Goal: Task Accomplishment & Management: Manage account settings

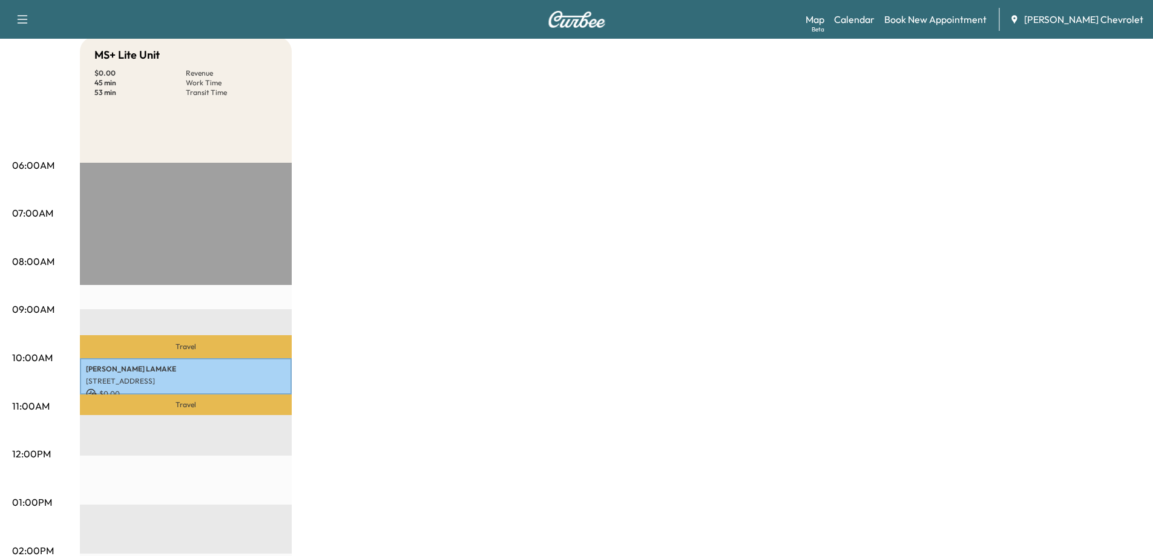
scroll to position [61, 0]
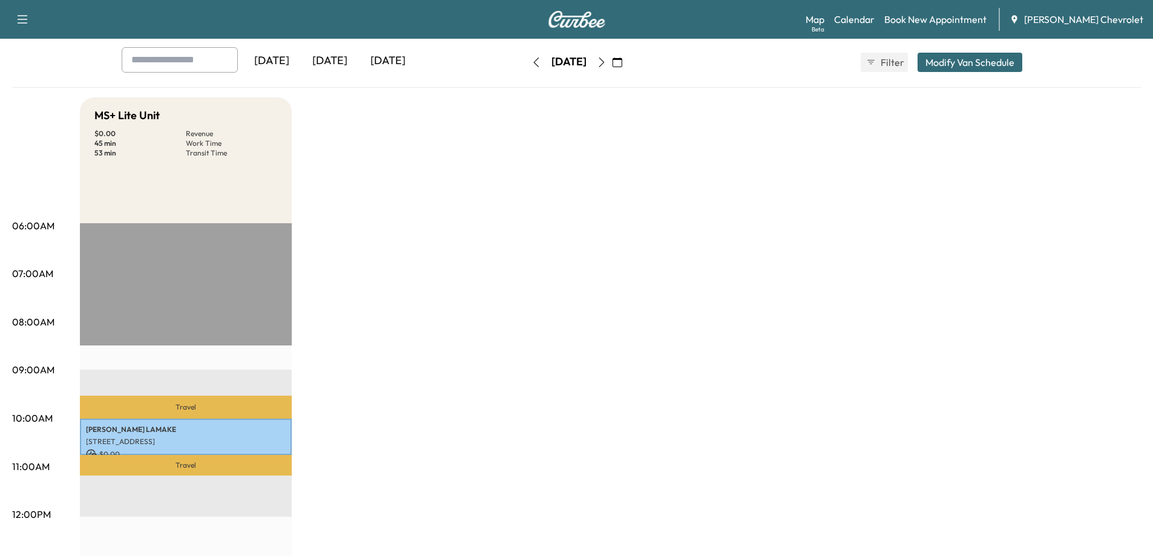
click at [607, 62] on icon "button" at bounding box center [602, 63] width 10 height 10
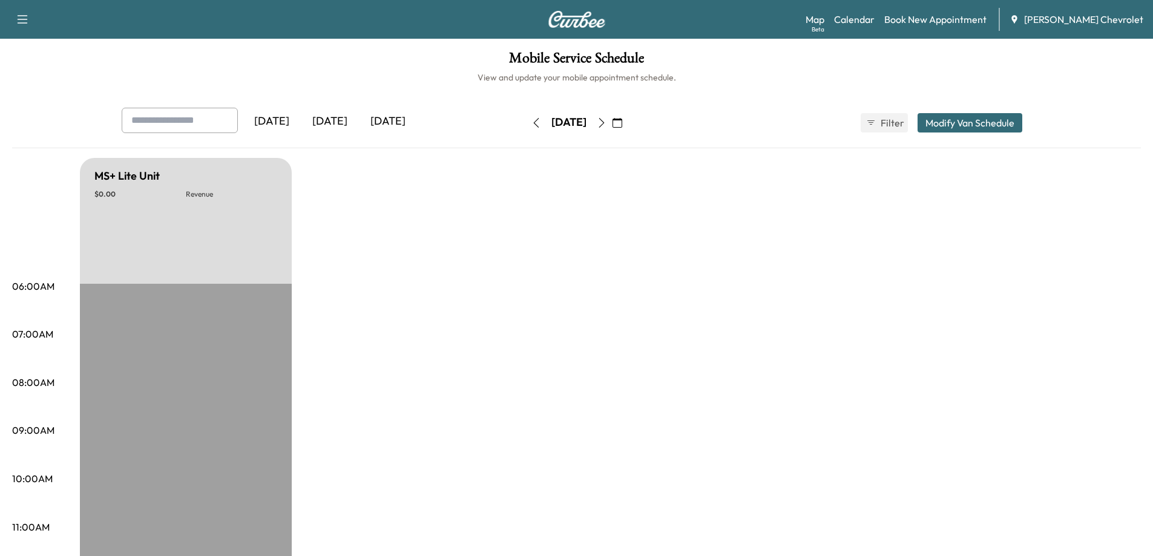
click at [607, 119] on icon "button" at bounding box center [602, 123] width 10 height 10
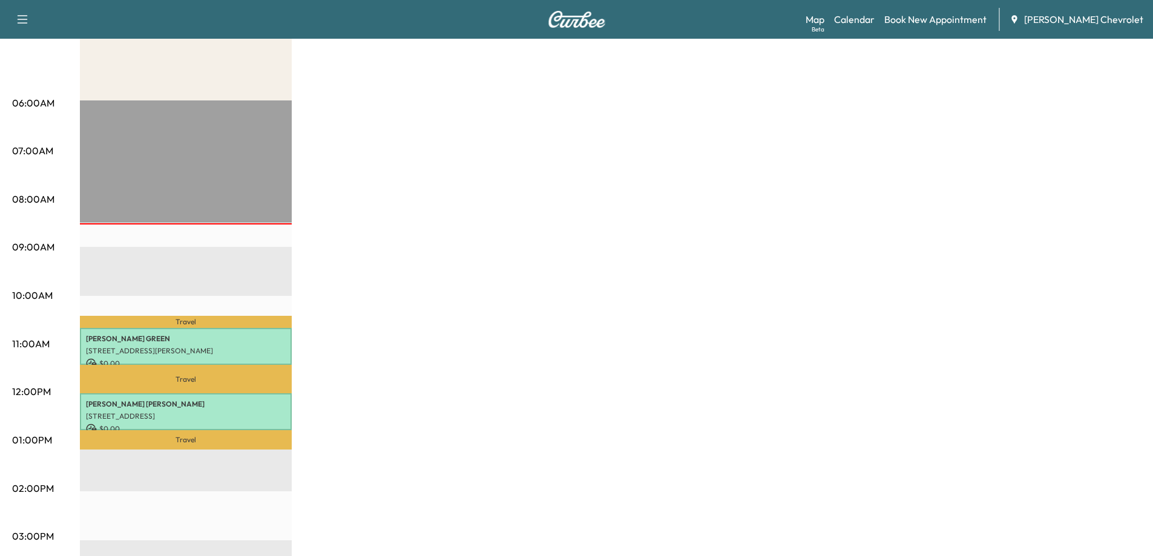
scroll to position [242, 0]
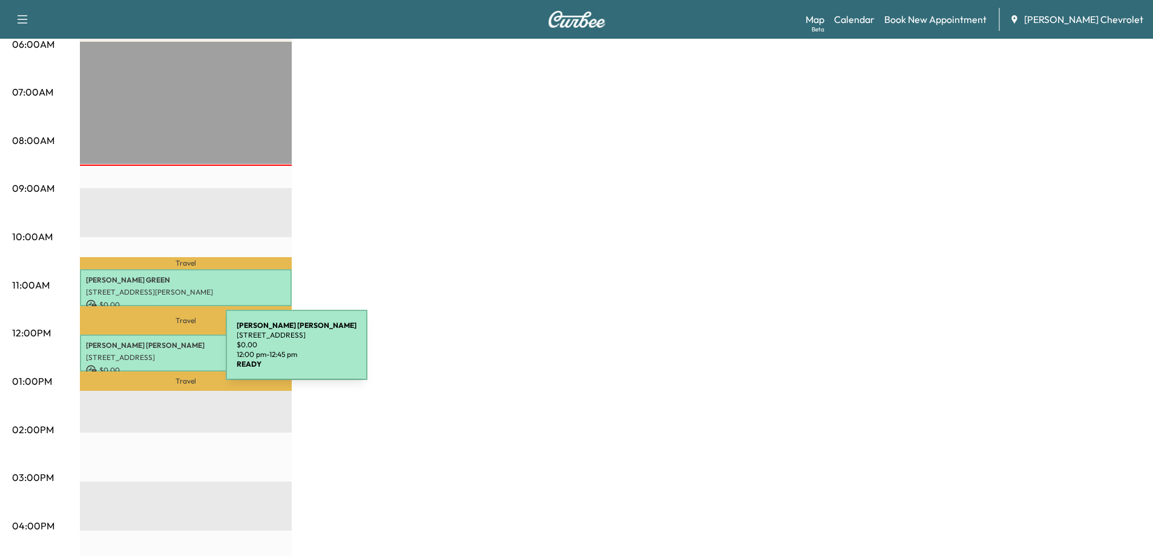
click at [135, 353] on p "[STREET_ADDRESS]" at bounding box center [186, 358] width 200 height 10
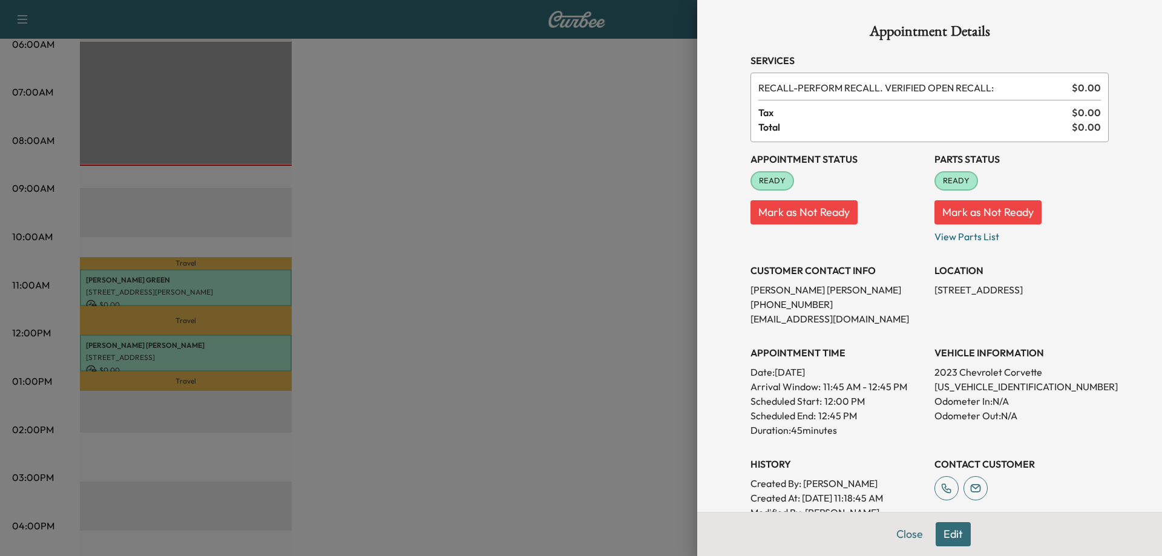
click at [937, 535] on button "Edit" at bounding box center [953, 535] width 35 height 24
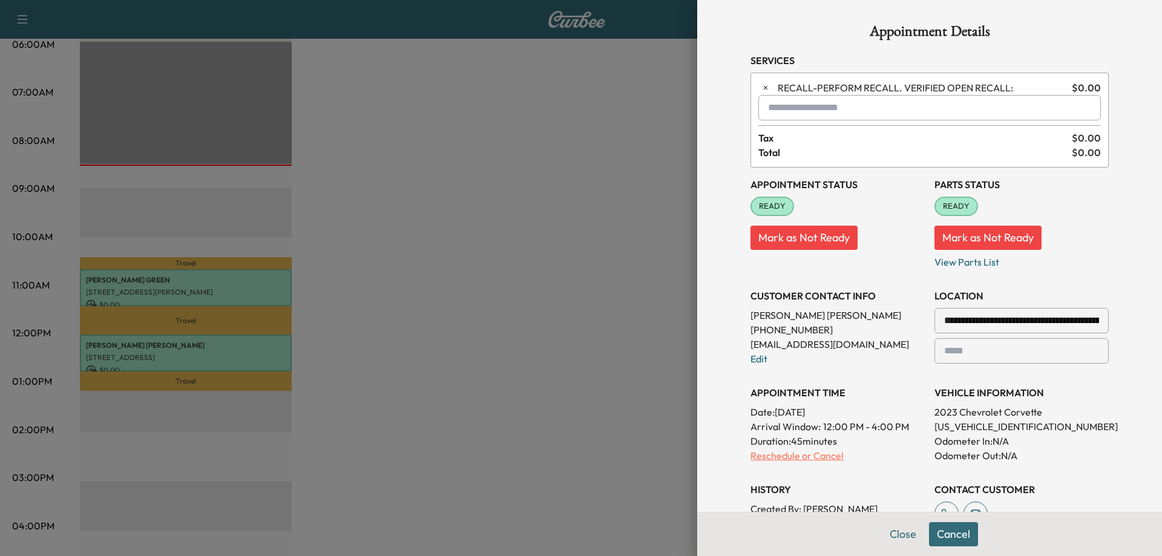
click at [806, 460] on p "Reschedule or Cancel" at bounding box center [838, 456] width 174 height 15
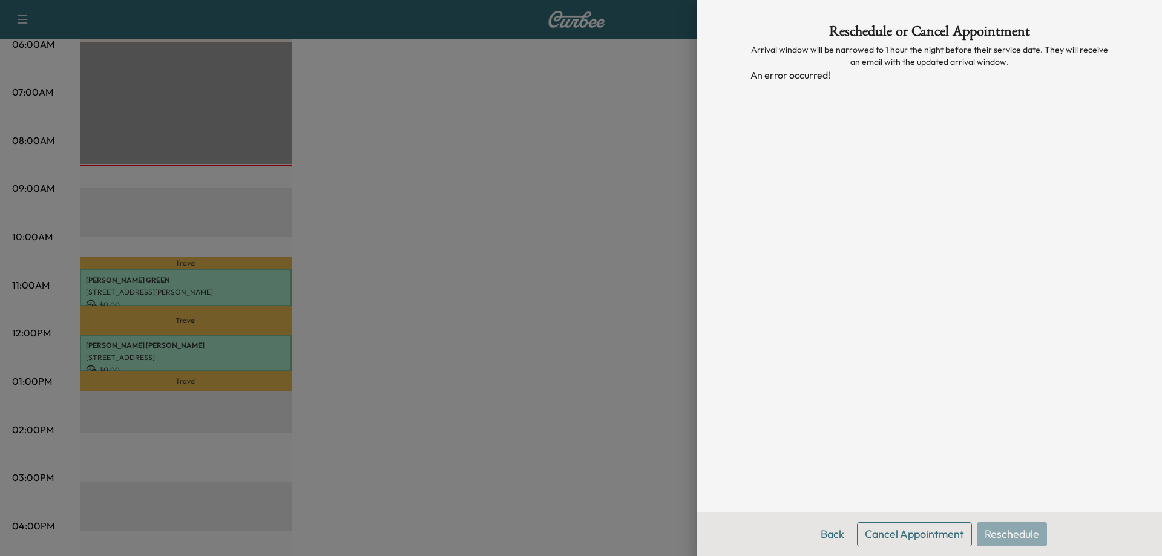
click at [895, 540] on button "Cancel Appointment" at bounding box center [914, 535] width 115 height 24
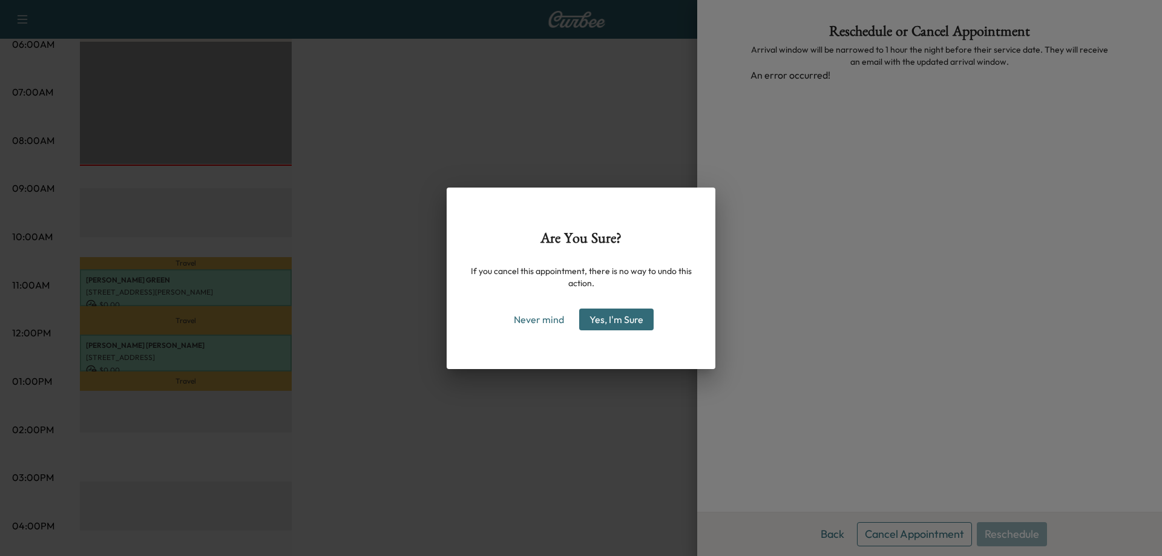
click at [619, 323] on button "Yes, I'm Sure" at bounding box center [616, 320] width 74 height 22
